Goal: Task Accomplishment & Management: Manage account settings

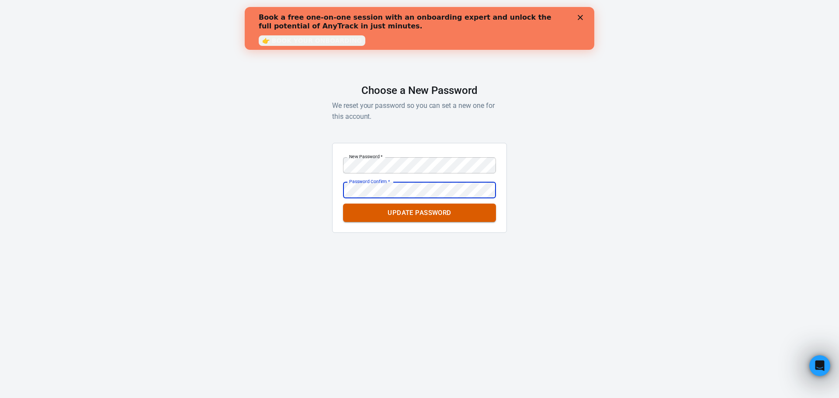
click at [343, 204] on button "Update Password" at bounding box center [419, 213] width 153 height 18
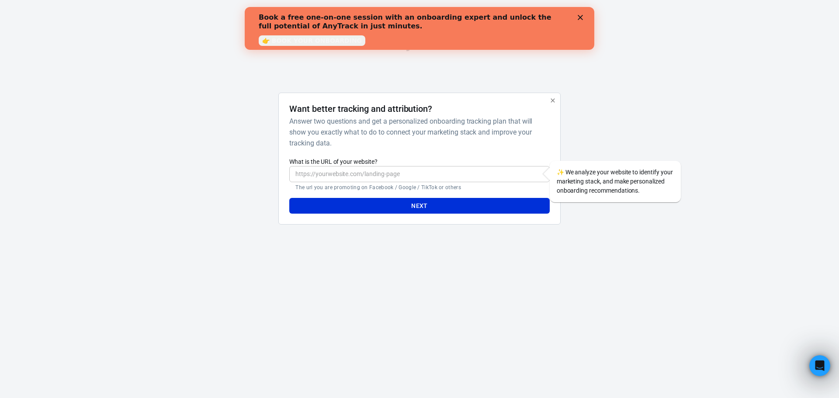
click at [578, 141] on div at bounding box center [603, 162] width 70 height 139
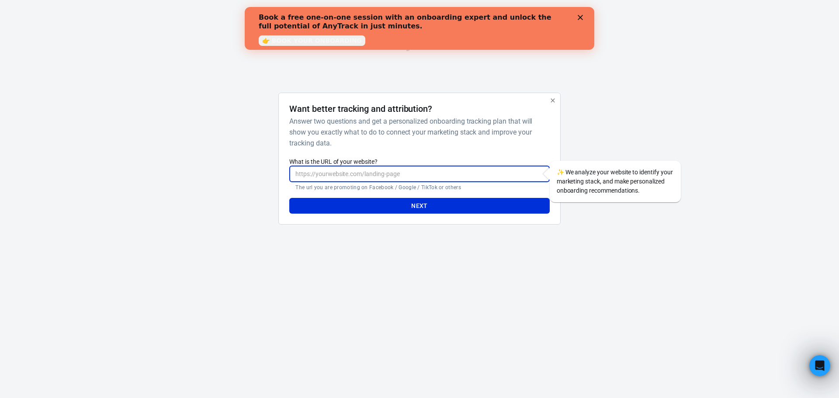
click at [485, 173] on input "What is the URL of your website?" at bounding box center [419, 174] width 260 height 16
click at [478, 208] on button "Next" at bounding box center [419, 206] width 260 height 16
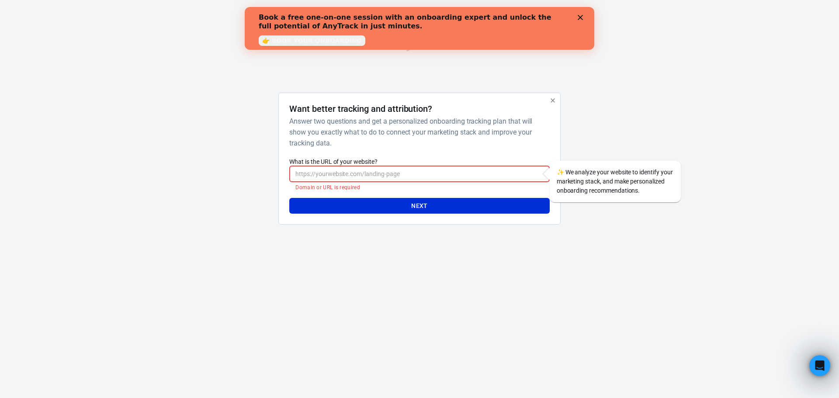
click at [550, 98] on icon "button" at bounding box center [552, 100] width 7 height 7
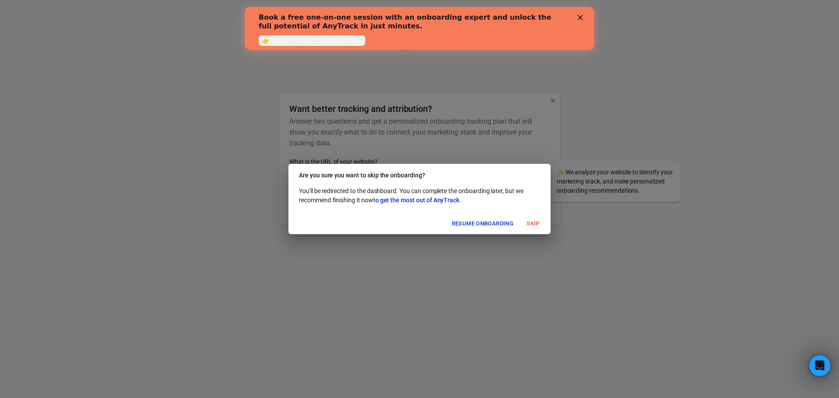
click at [536, 224] on button "Skip" at bounding box center [533, 224] width 28 height 14
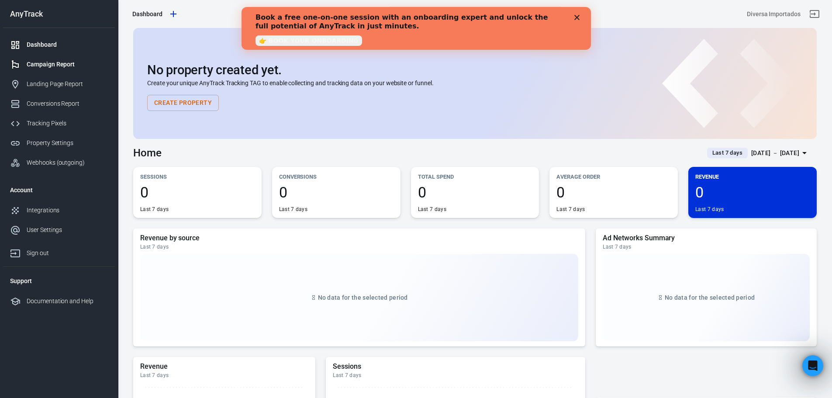
click at [68, 71] on link "Campaign Report" at bounding box center [59, 65] width 112 height 20
